Goal: Complete application form: Complete application form

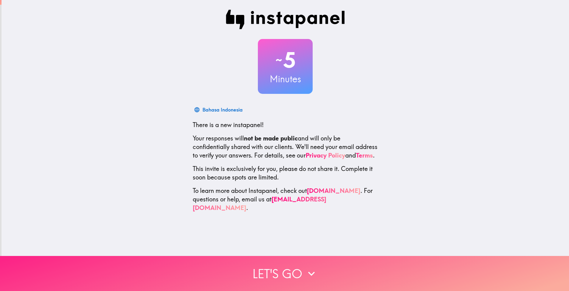
click at [297, 269] on button "Let's go" at bounding box center [284, 273] width 569 height 35
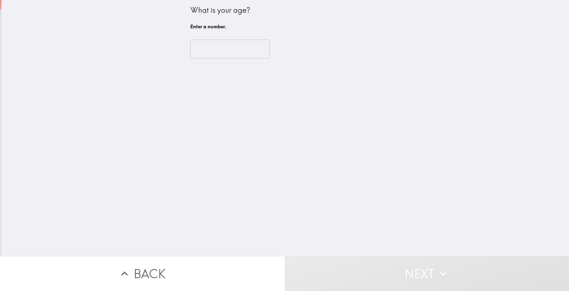
click at [237, 48] on input "number" at bounding box center [229, 49] width 79 height 19
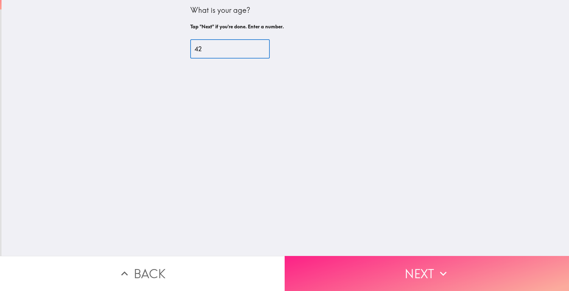
type input "42"
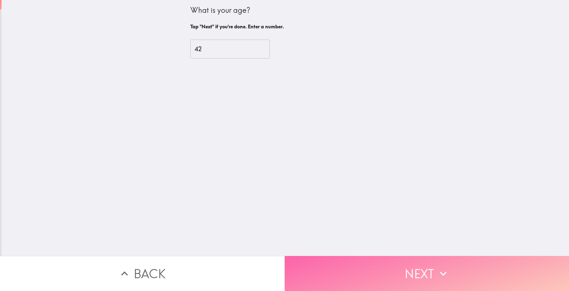
click at [362, 267] on button "Next" at bounding box center [427, 273] width 285 height 35
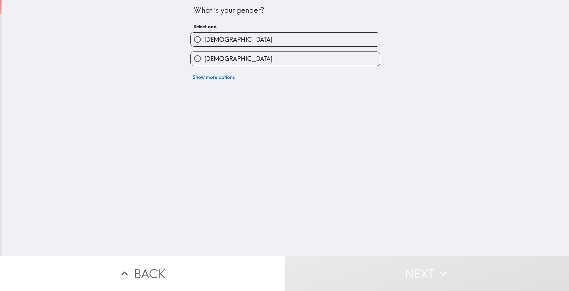
click at [214, 36] on label "[DEMOGRAPHIC_DATA]" at bounding box center [284, 40] width 189 height 14
click at [204, 36] on input "[DEMOGRAPHIC_DATA]" at bounding box center [197, 40] width 14 height 14
radio input "true"
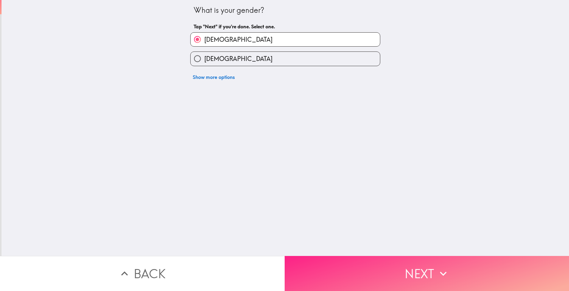
click at [382, 266] on button "Next" at bounding box center [427, 273] width 285 height 35
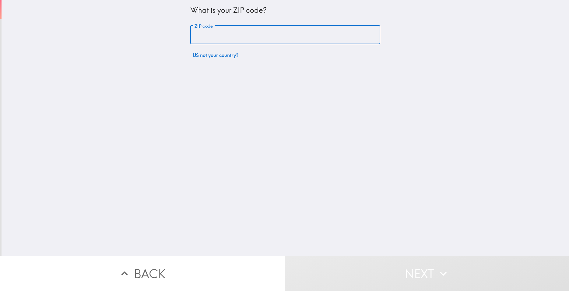
click at [229, 36] on input "ZIP code" at bounding box center [285, 35] width 190 height 19
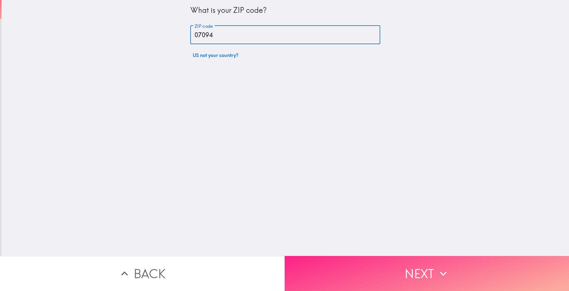
type input "07094"
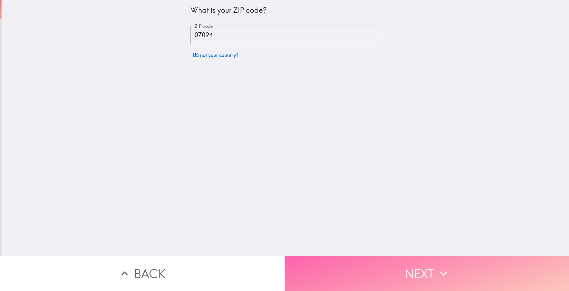
click at [380, 261] on button "Next" at bounding box center [427, 273] width 285 height 35
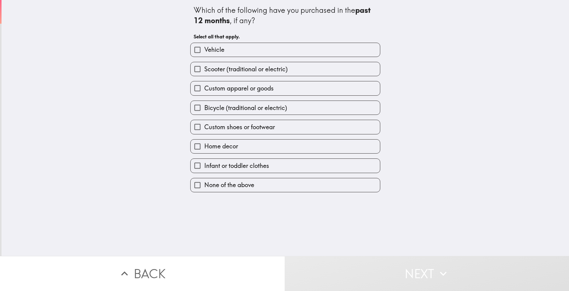
click at [192, 148] on input "Home decor" at bounding box center [197, 146] width 14 height 14
checkbox input "true"
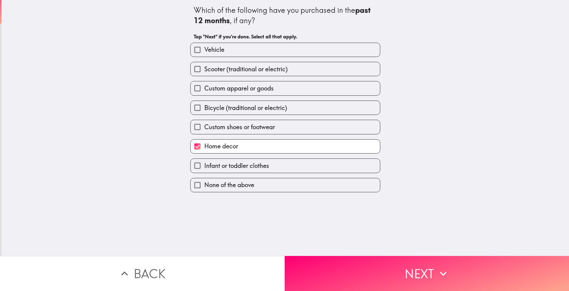
click at [213, 130] on span "Custom shoes or footwear" at bounding box center [239, 127] width 71 height 9
click at [204, 130] on input "Custom shoes or footwear" at bounding box center [197, 127] width 14 height 14
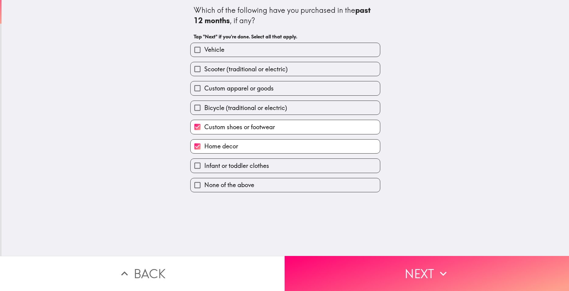
click at [214, 129] on span "Custom shoes or footwear" at bounding box center [239, 127] width 71 height 9
click at [204, 129] on input "Custom shoes or footwear" at bounding box center [197, 127] width 14 height 14
checkbox input "false"
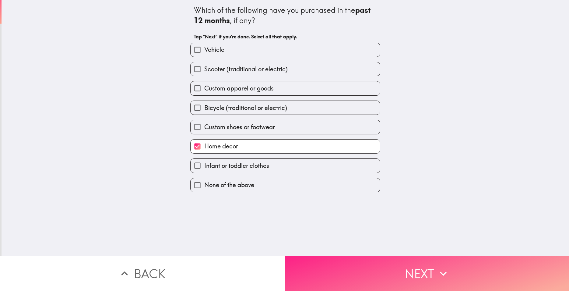
click at [350, 260] on button "Next" at bounding box center [427, 273] width 285 height 35
